Goal: Information Seeking & Learning: Learn about a topic

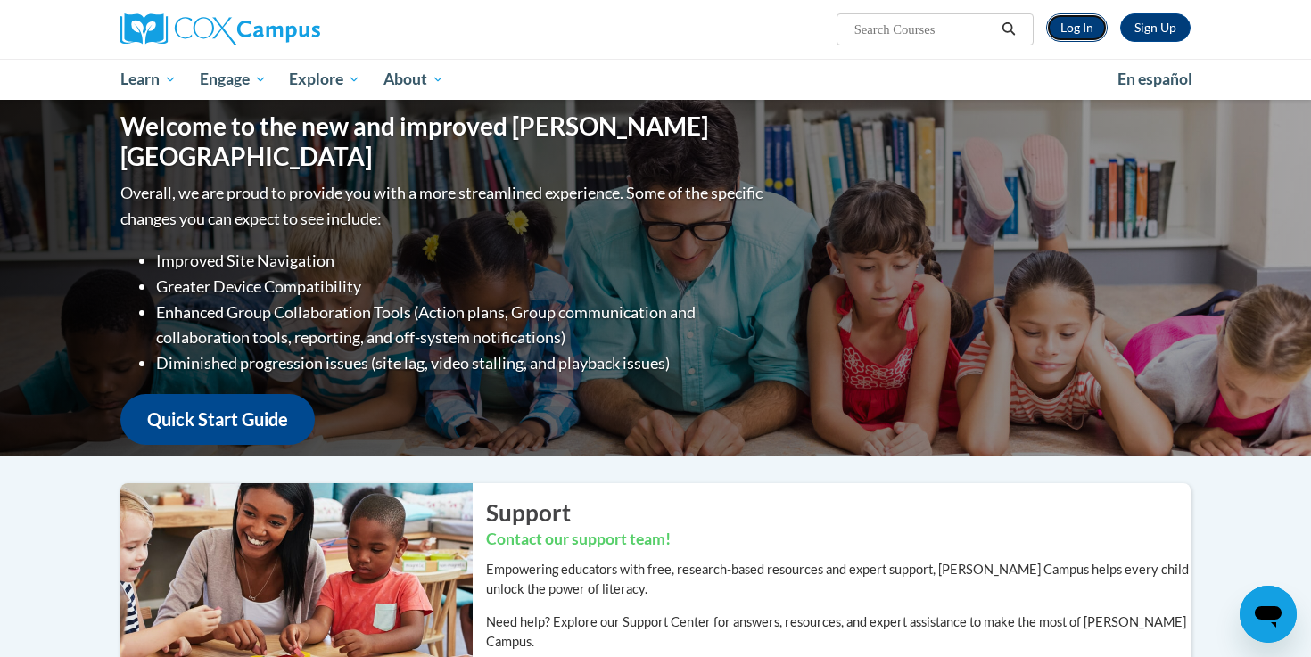
click at [1077, 24] on link "Log In" at bounding box center [1077, 27] width 62 height 29
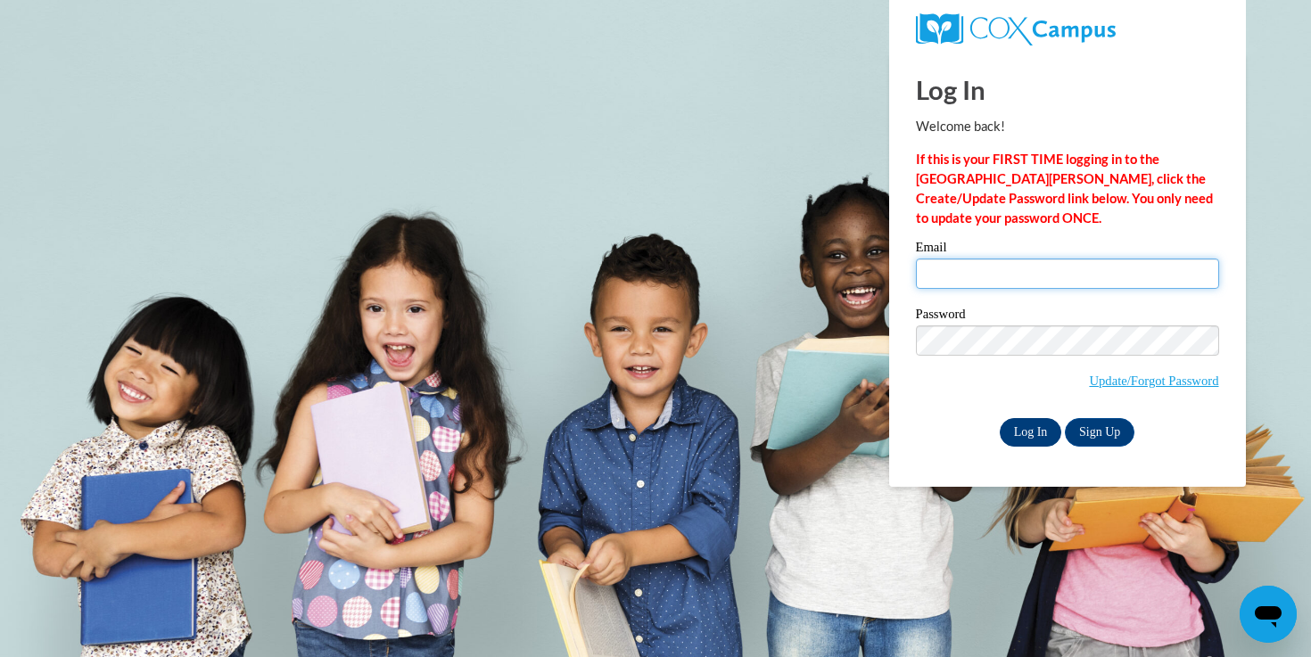
type input "rzitzke@waukesha.k12.wi.us"
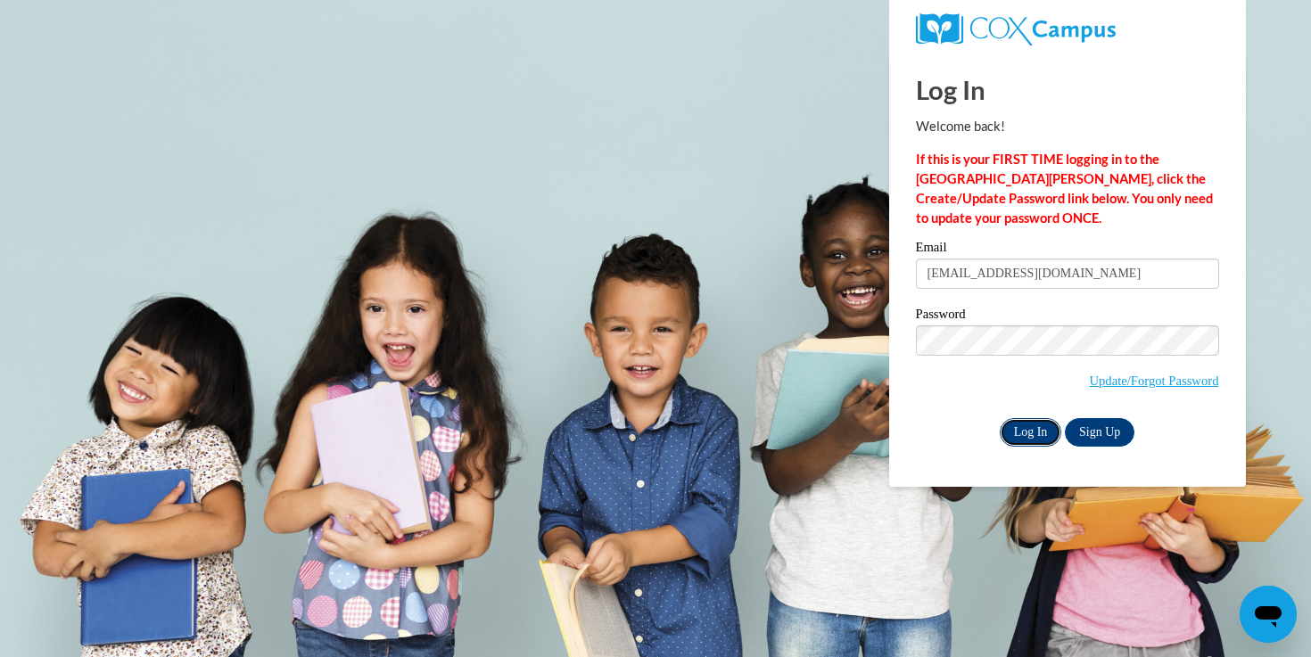
click at [1029, 430] on input "Log In" at bounding box center [1030, 432] width 62 height 29
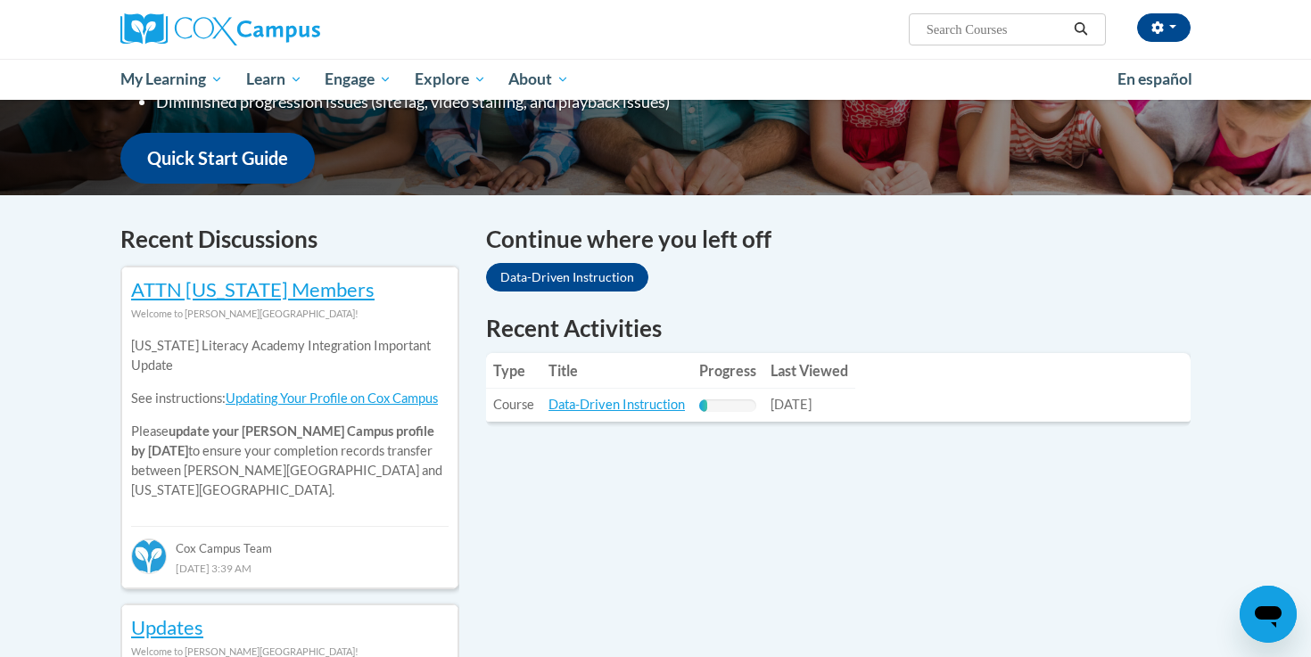
scroll to position [432, 0]
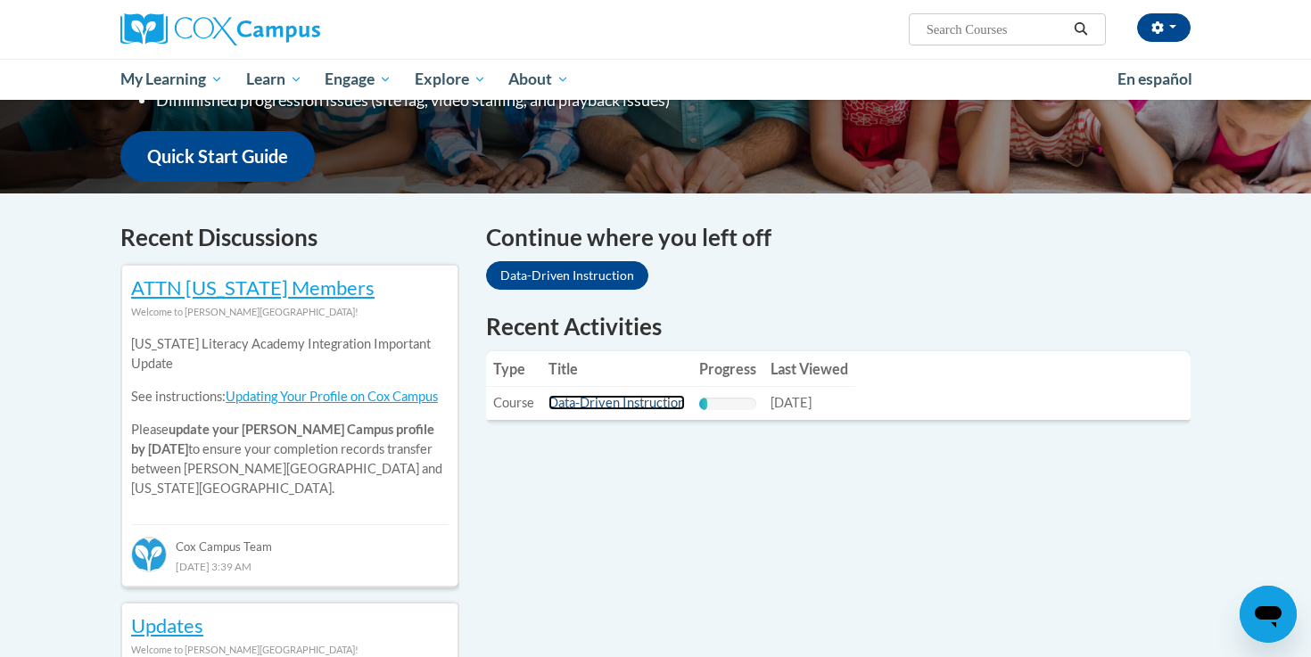
click at [612, 402] on link "Data-Driven Instruction" at bounding box center [616, 402] width 136 height 15
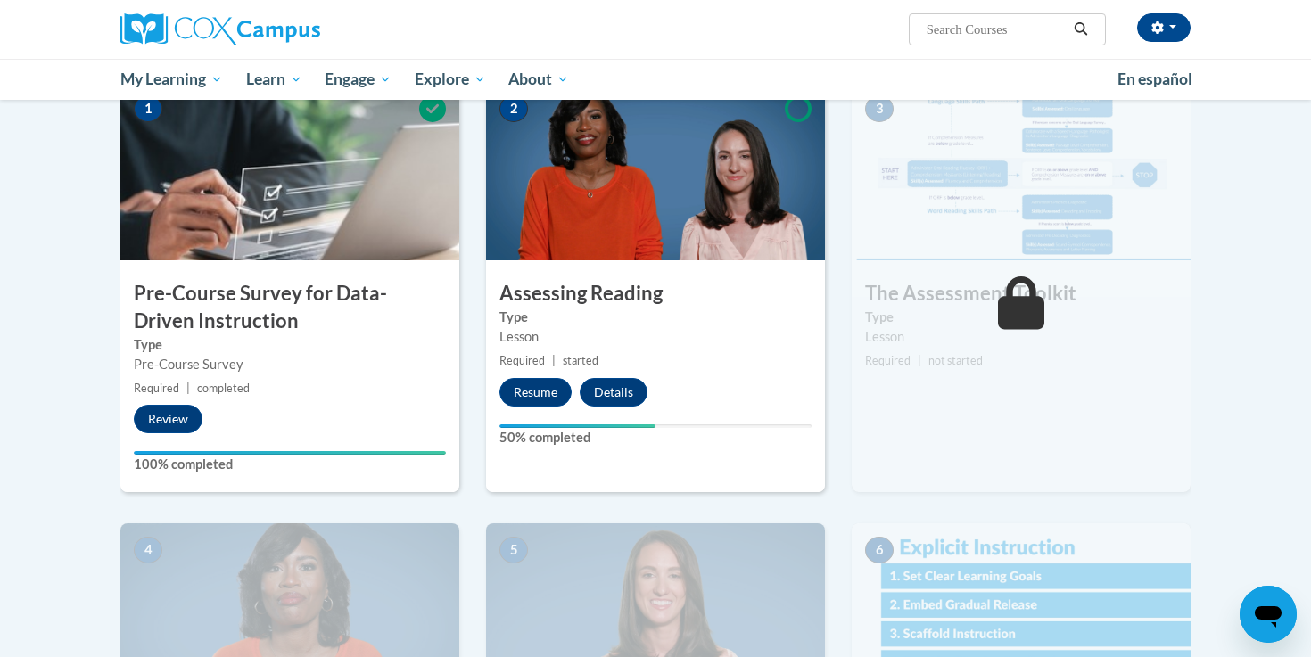
scroll to position [363, 0]
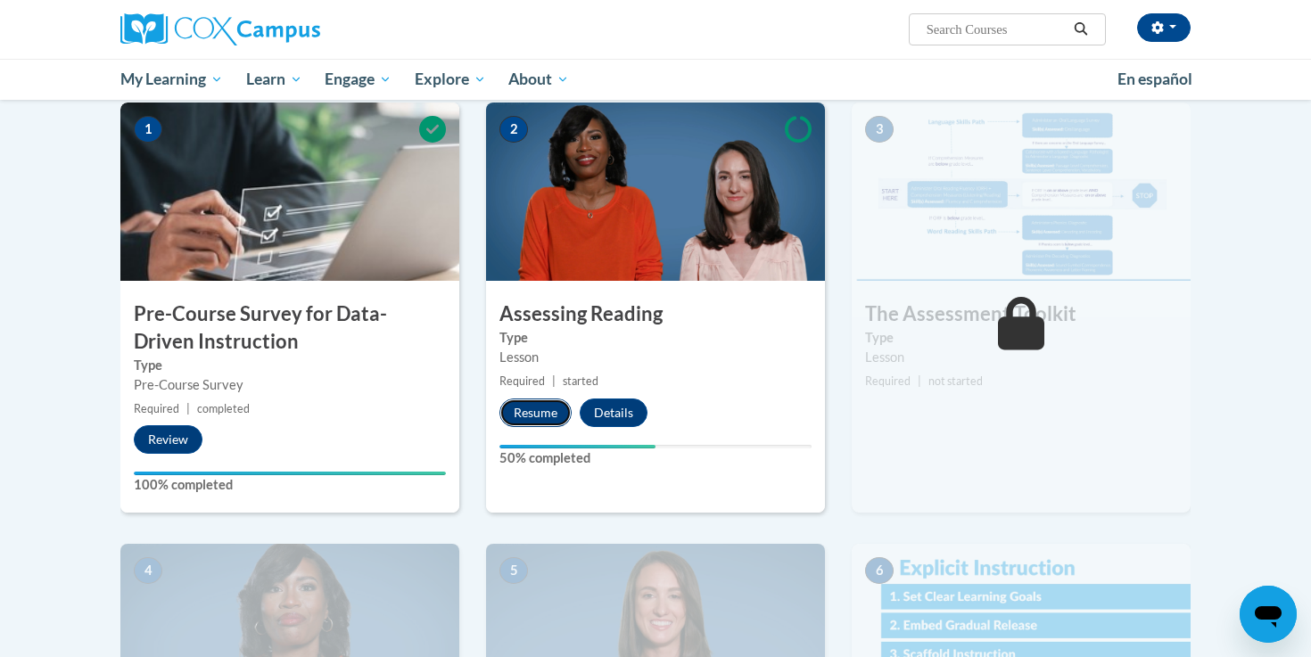
click at [532, 415] on button "Resume" at bounding box center [535, 413] width 72 height 29
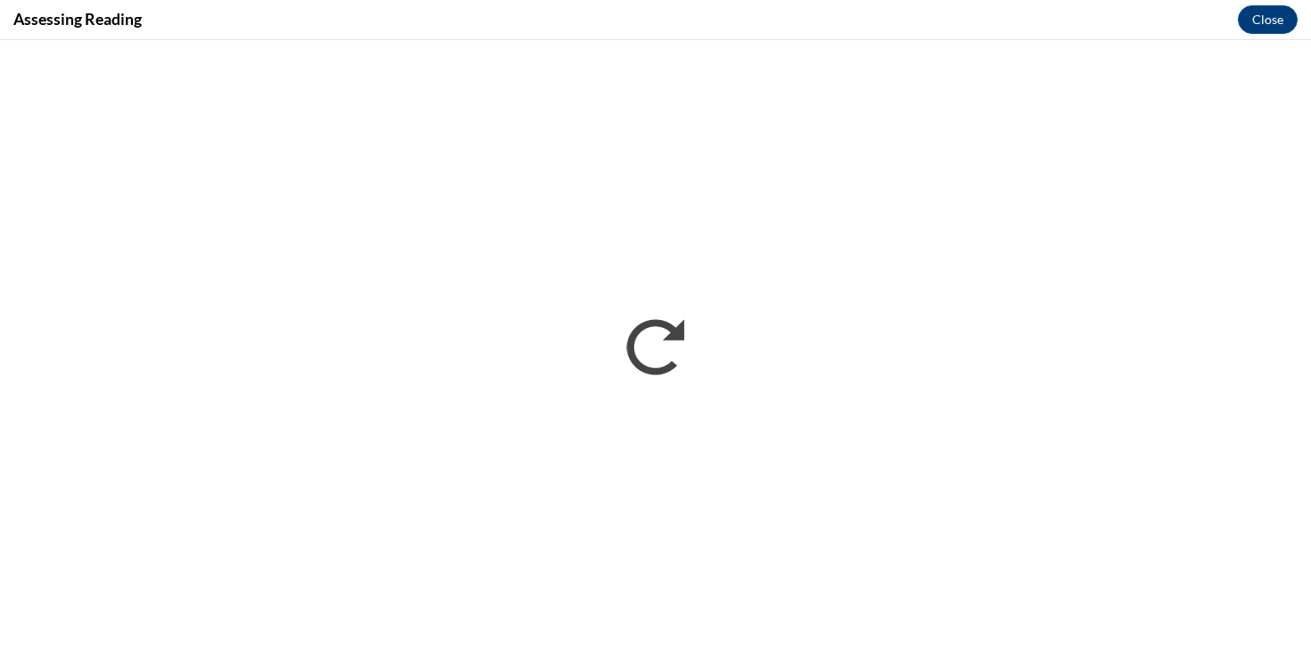
scroll to position [0, 0]
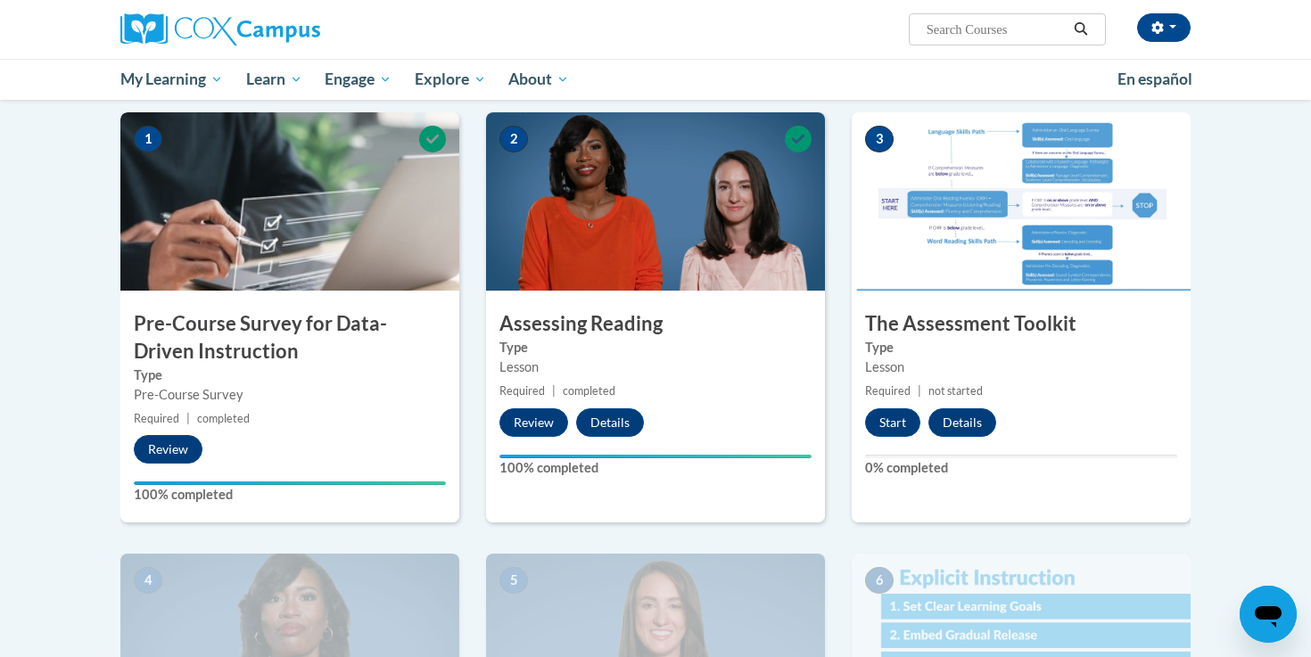
scroll to position [368, 0]
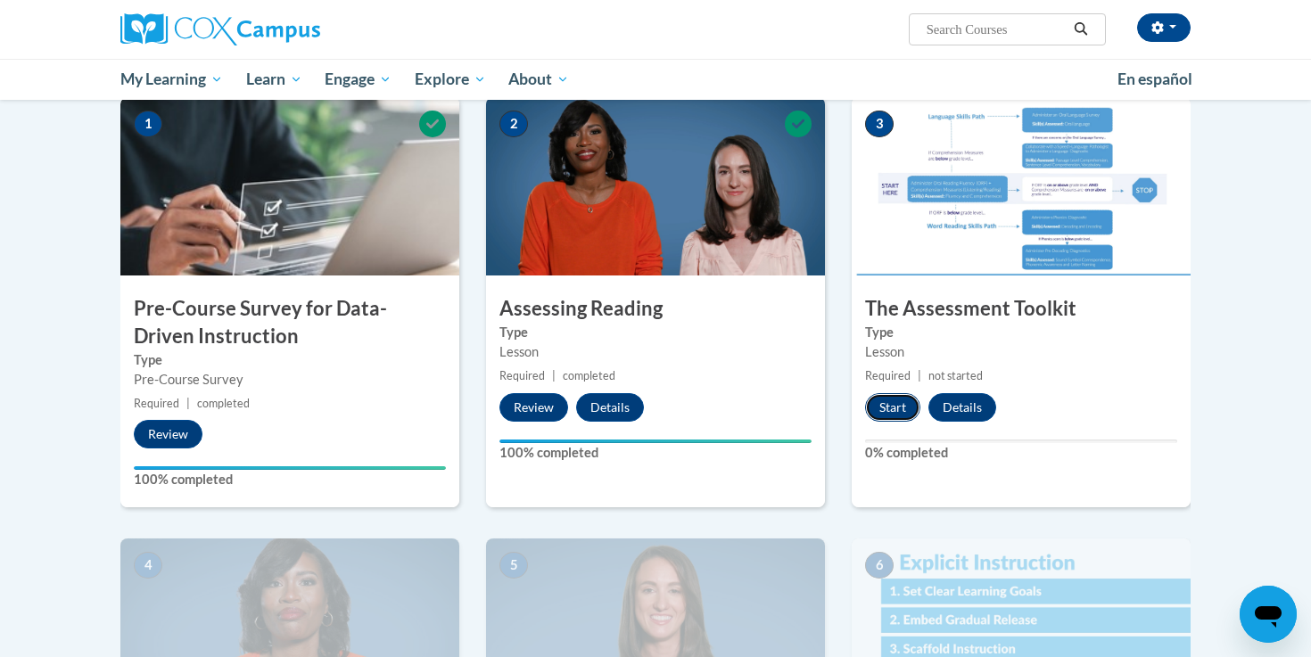
click at [879, 408] on button "Start" at bounding box center [892, 407] width 55 height 29
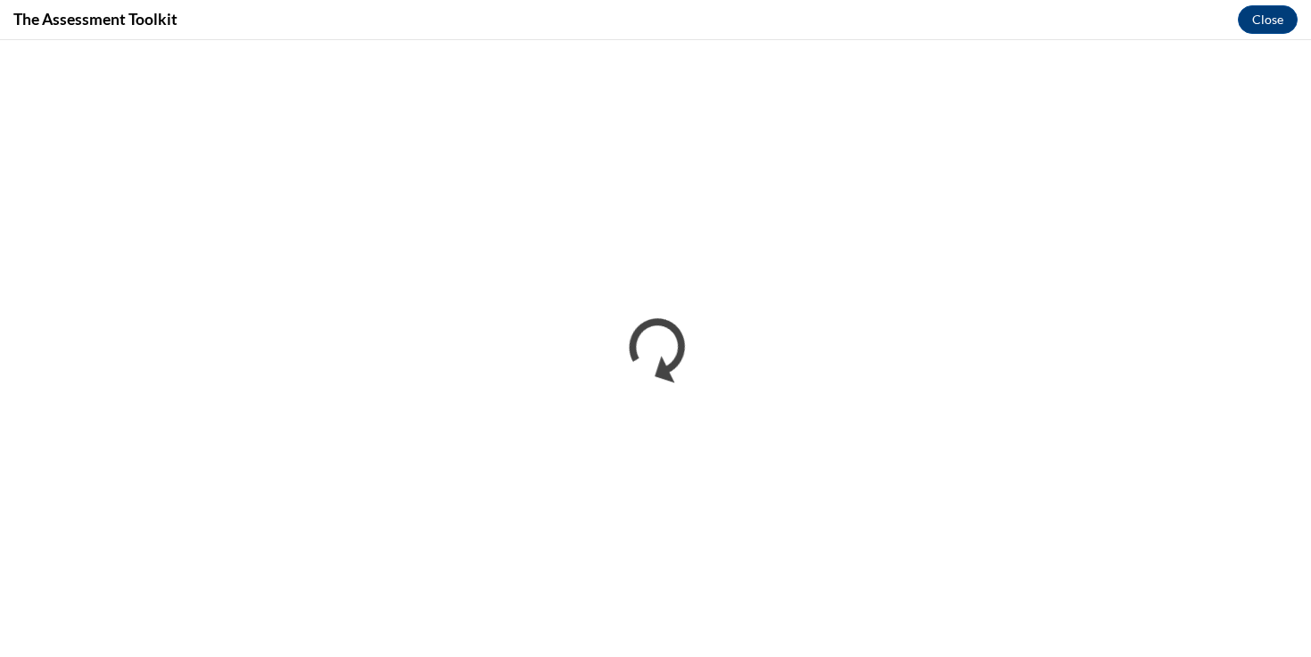
scroll to position [0, 0]
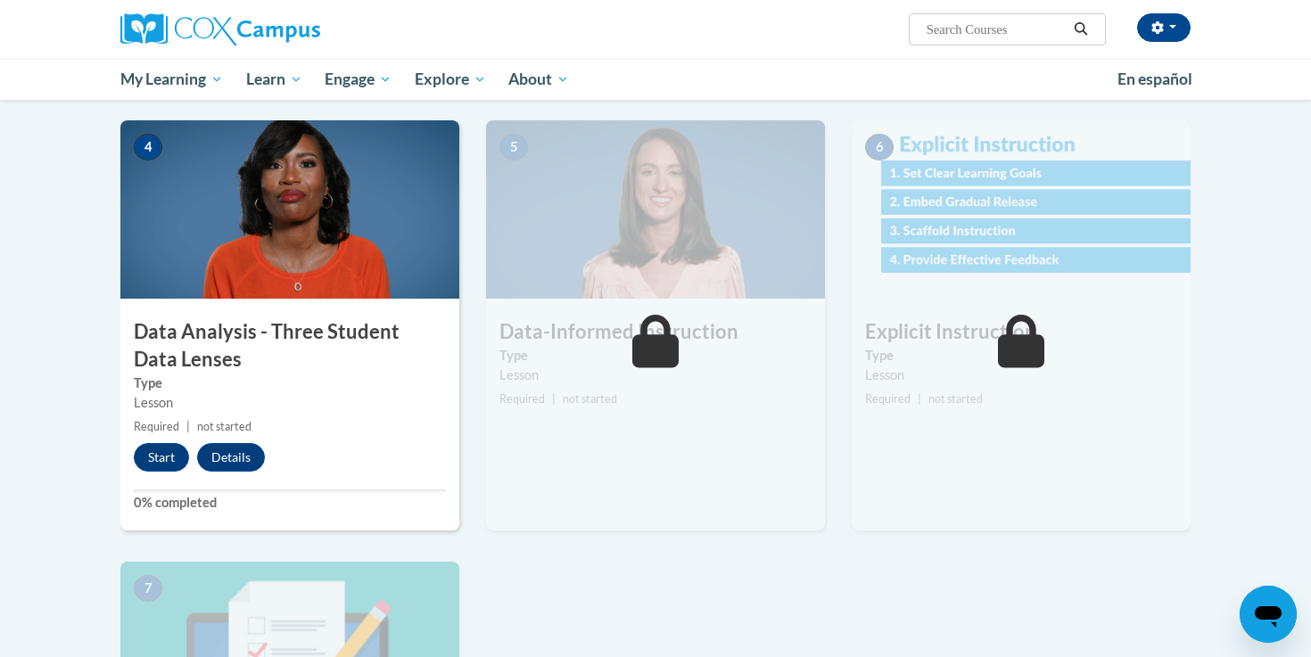
scroll to position [933, 0]
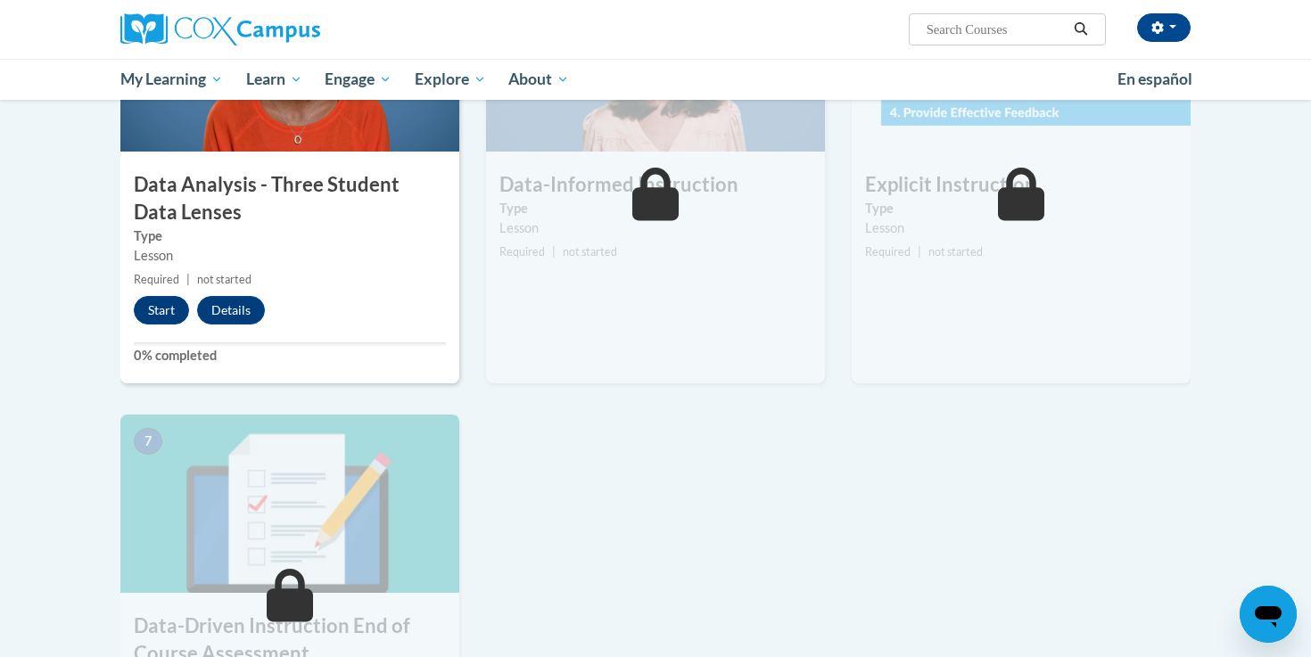
click at [571, 293] on div "5 Data-Informed Instruction Type Lesson Required | not started Start Details Fe…" at bounding box center [655, 178] width 339 height 410
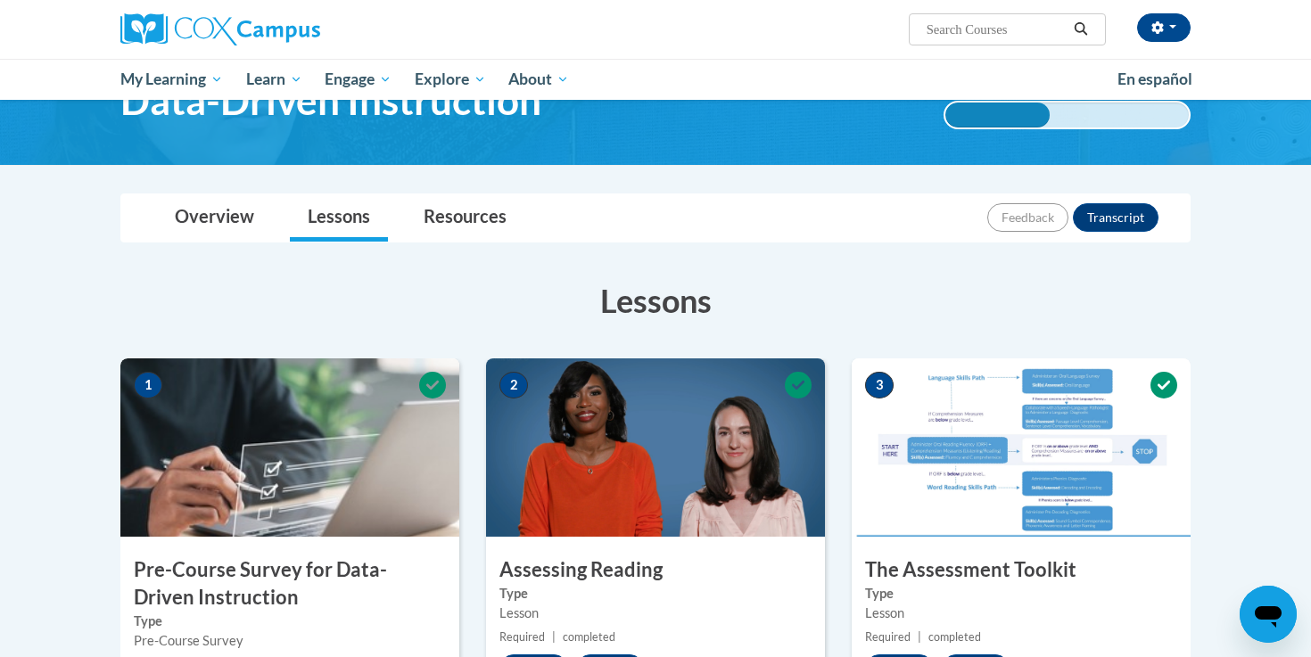
scroll to position [0, 0]
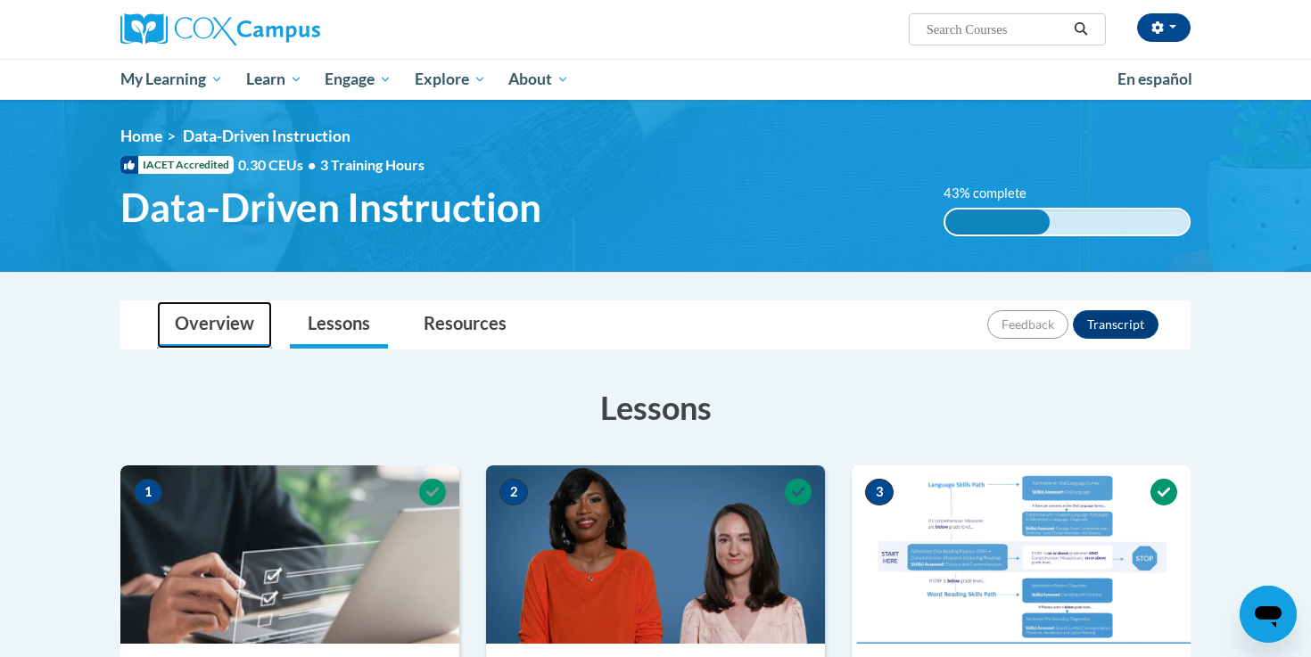
click at [230, 317] on link "Overview" at bounding box center [214, 324] width 115 height 47
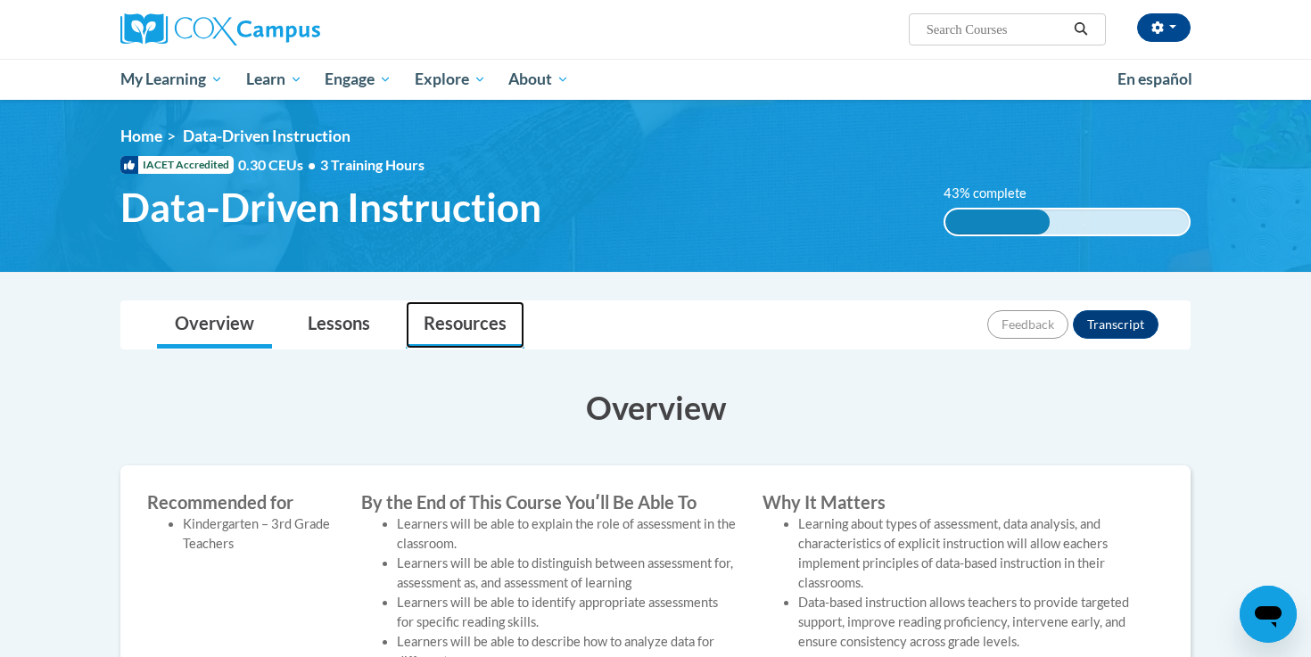
click at [459, 325] on link "Resources" at bounding box center [465, 324] width 119 height 47
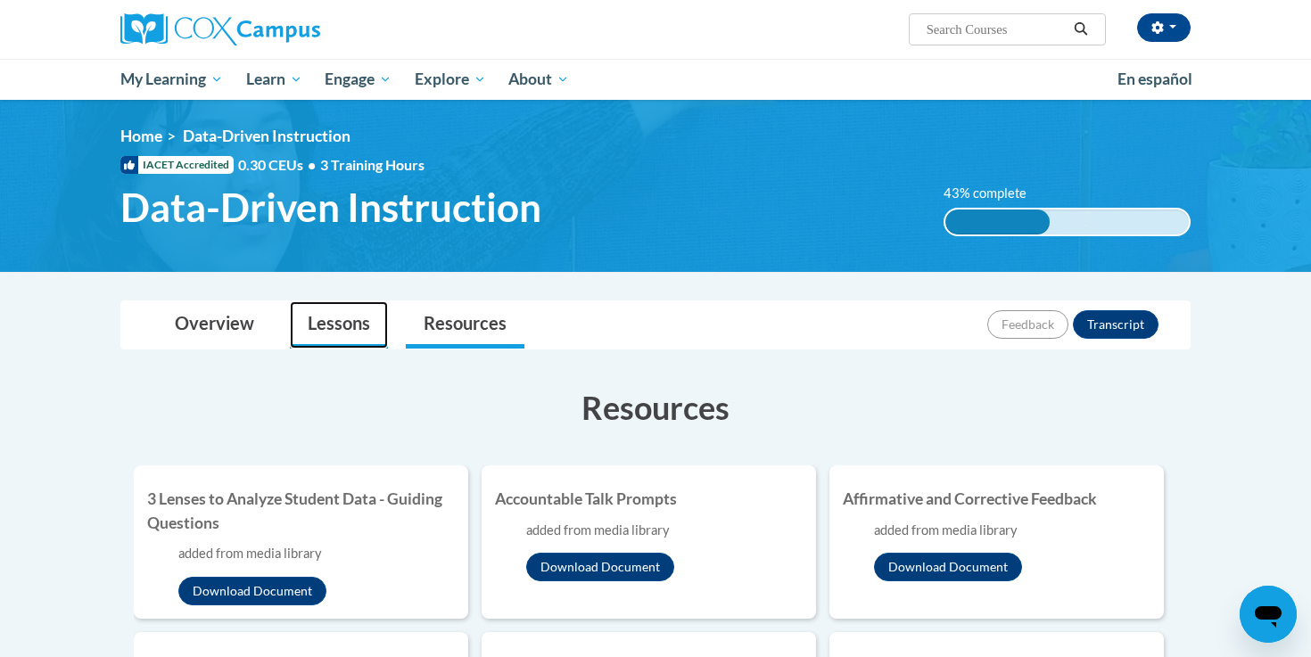
click at [330, 316] on link "Lessons" at bounding box center [339, 324] width 98 height 47
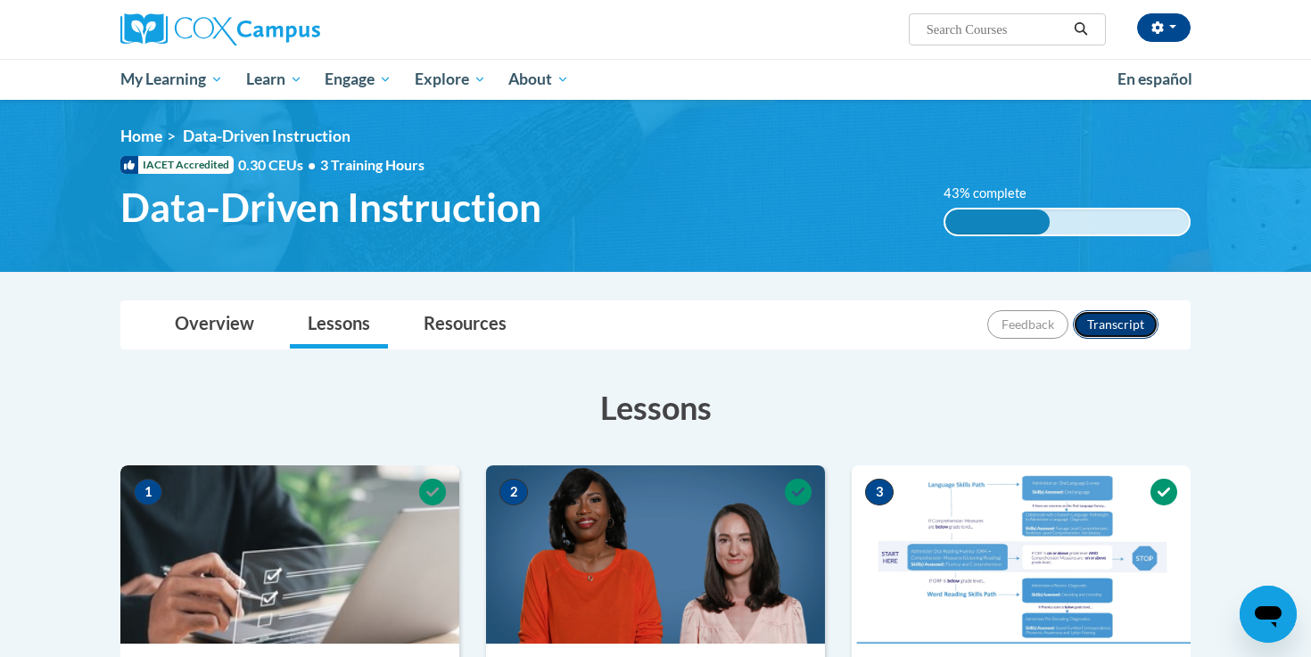
click at [1099, 325] on button "Transcript" at bounding box center [1116, 324] width 86 height 29
